Goal: Check status: Check status

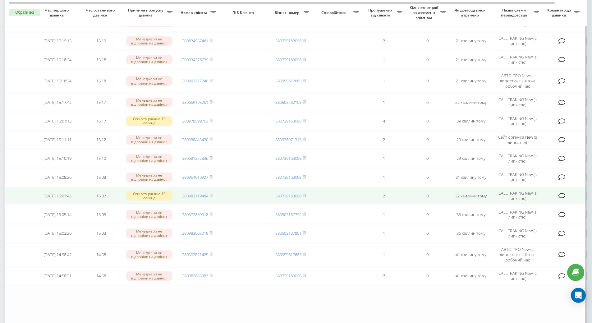
scroll to position [281, 0]
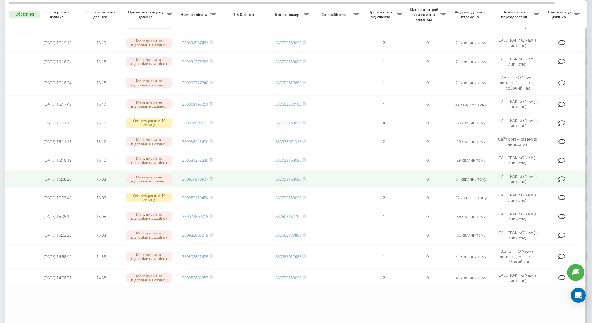
click at [213, 180] on td "380964910927" at bounding box center [196, 178] width 43 height 17
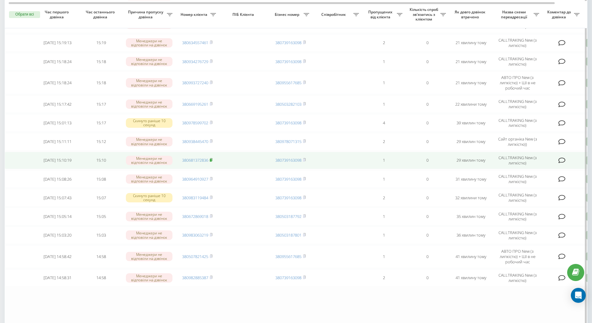
click at [212, 159] on icon at bounding box center [211, 160] width 3 height 4
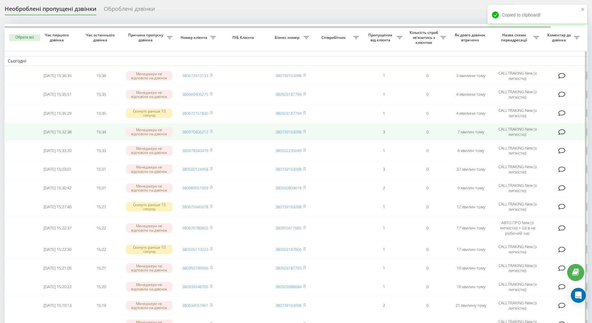
scroll to position [0, 0]
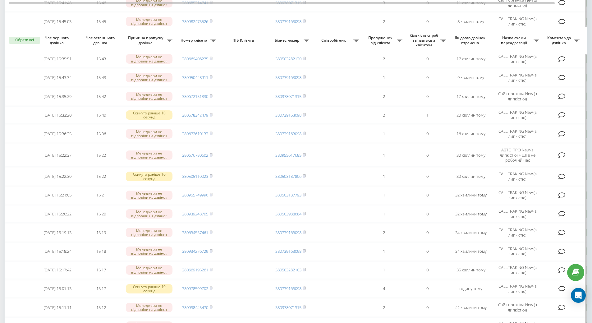
scroll to position [93, 0]
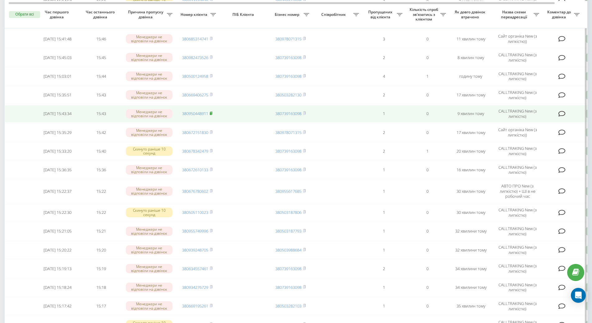
click at [212, 113] on rect at bounding box center [211, 113] width 2 height 3
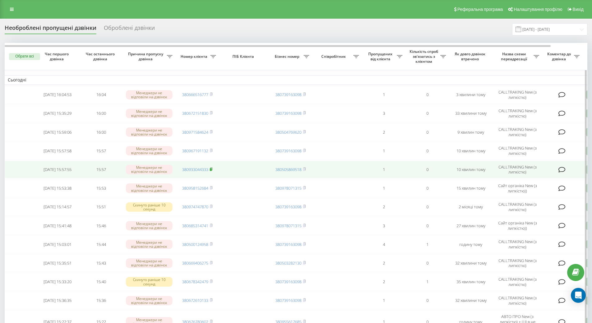
click at [212, 170] on rect at bounding box center [211, 169] width 2 height 3
